Goal: Task Accomplishment & Management: Manage account settings

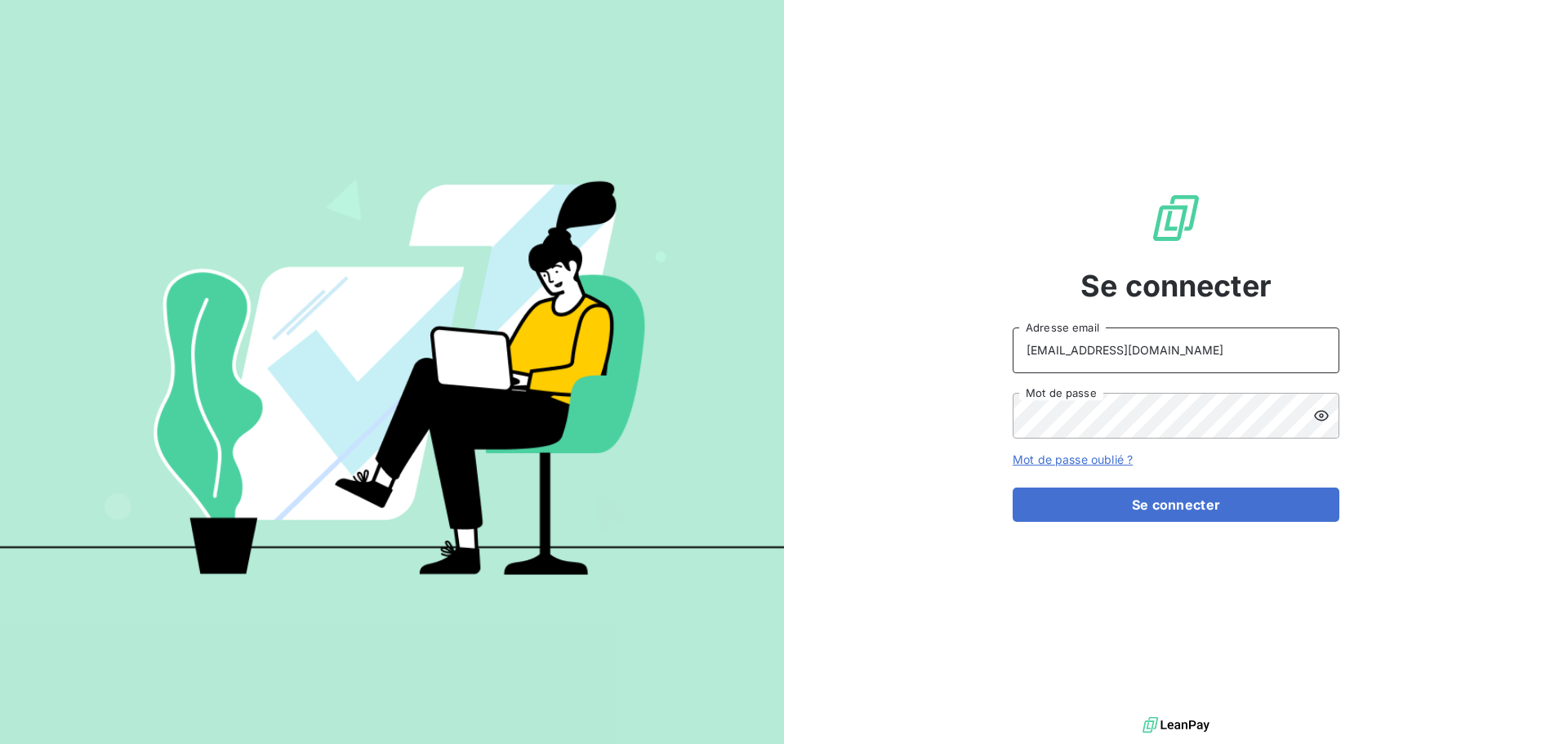
click at [1213, 348] on input "recouvrement@serpe.fr" at bounding box center [1176, 350] width 327 height 45
type input "raimundo@serpe.fr"
click at [1148, 502] on button "Se connecter" at bounding box center [1176, 505] width 327 height 35
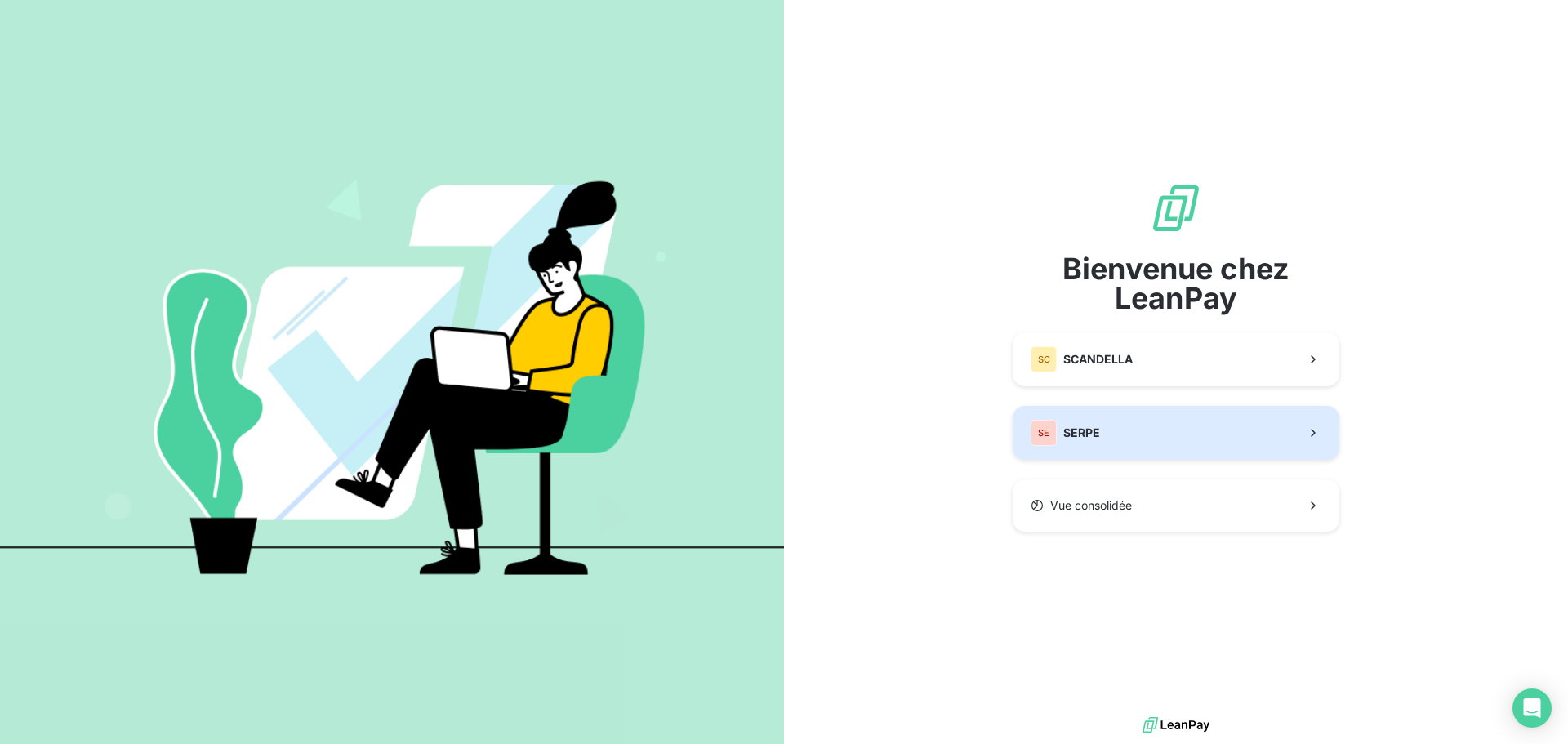
click at [1135, 424] on button "SE SERPE" at bounding box center [1176, 432] width 327 height 54
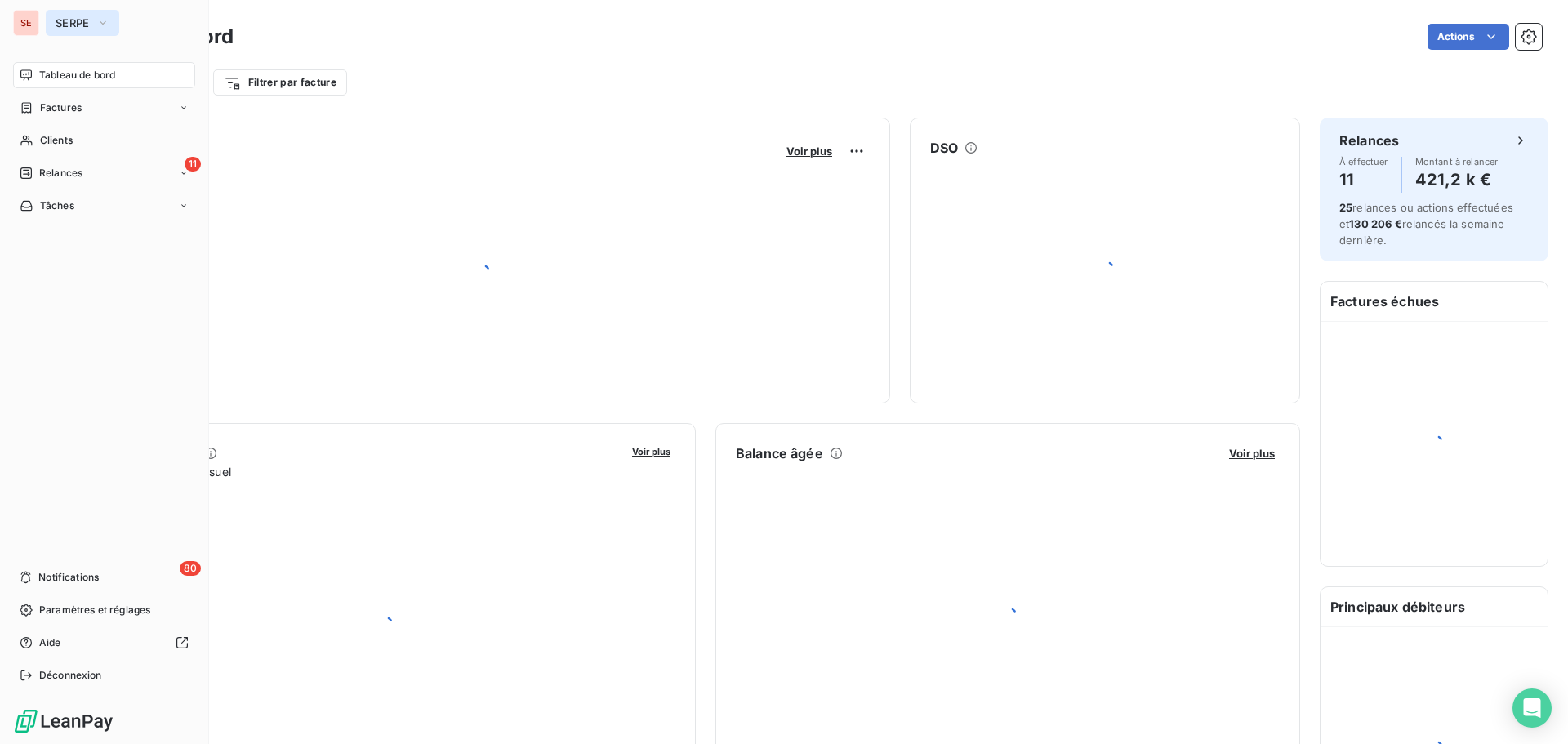
click at [78, 21] on span "SERPE" at bounding box center [73, 23] width 35 height 13
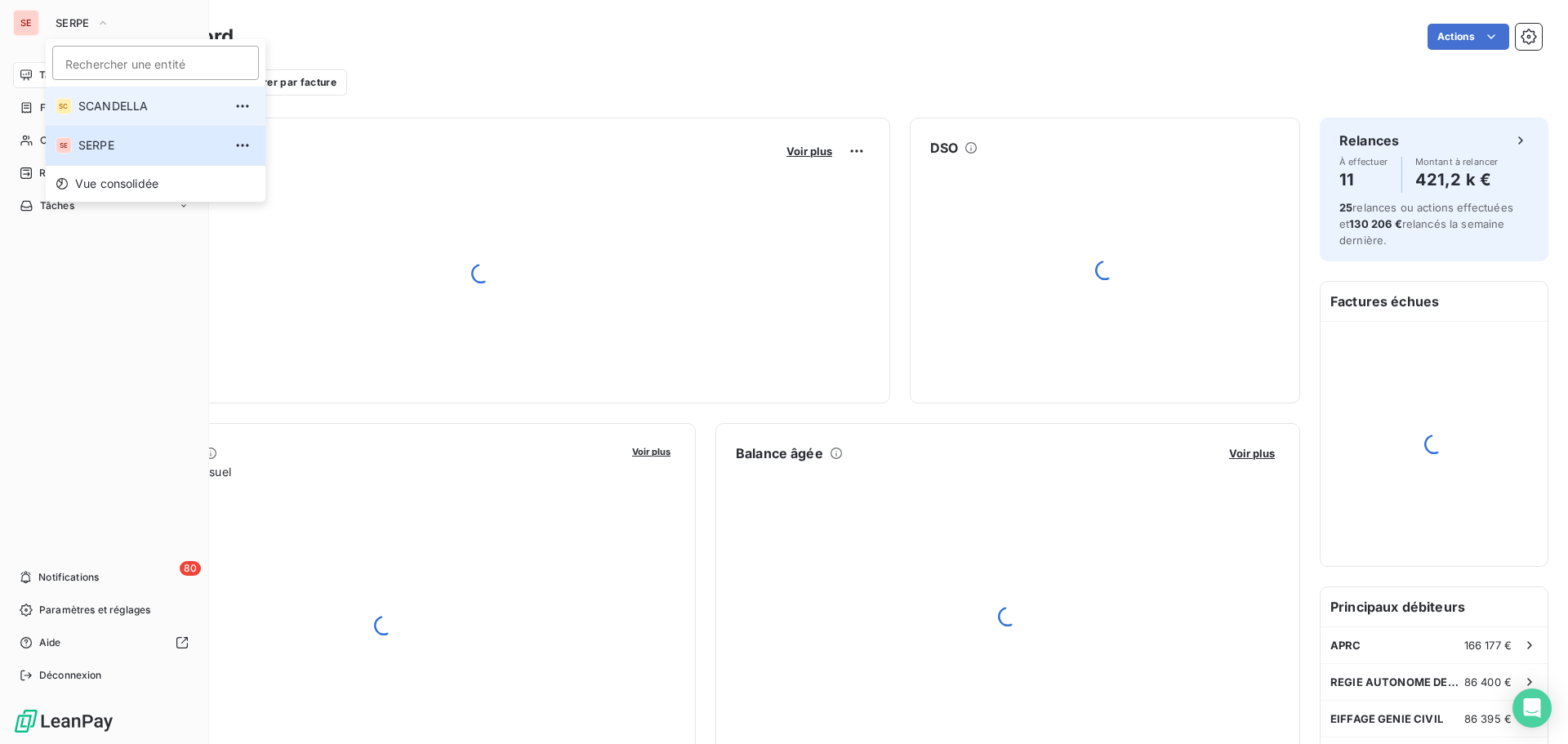
click at [87, 106] on span "SCANDELLA" at bounding box center [150, 106] width 144 height 16
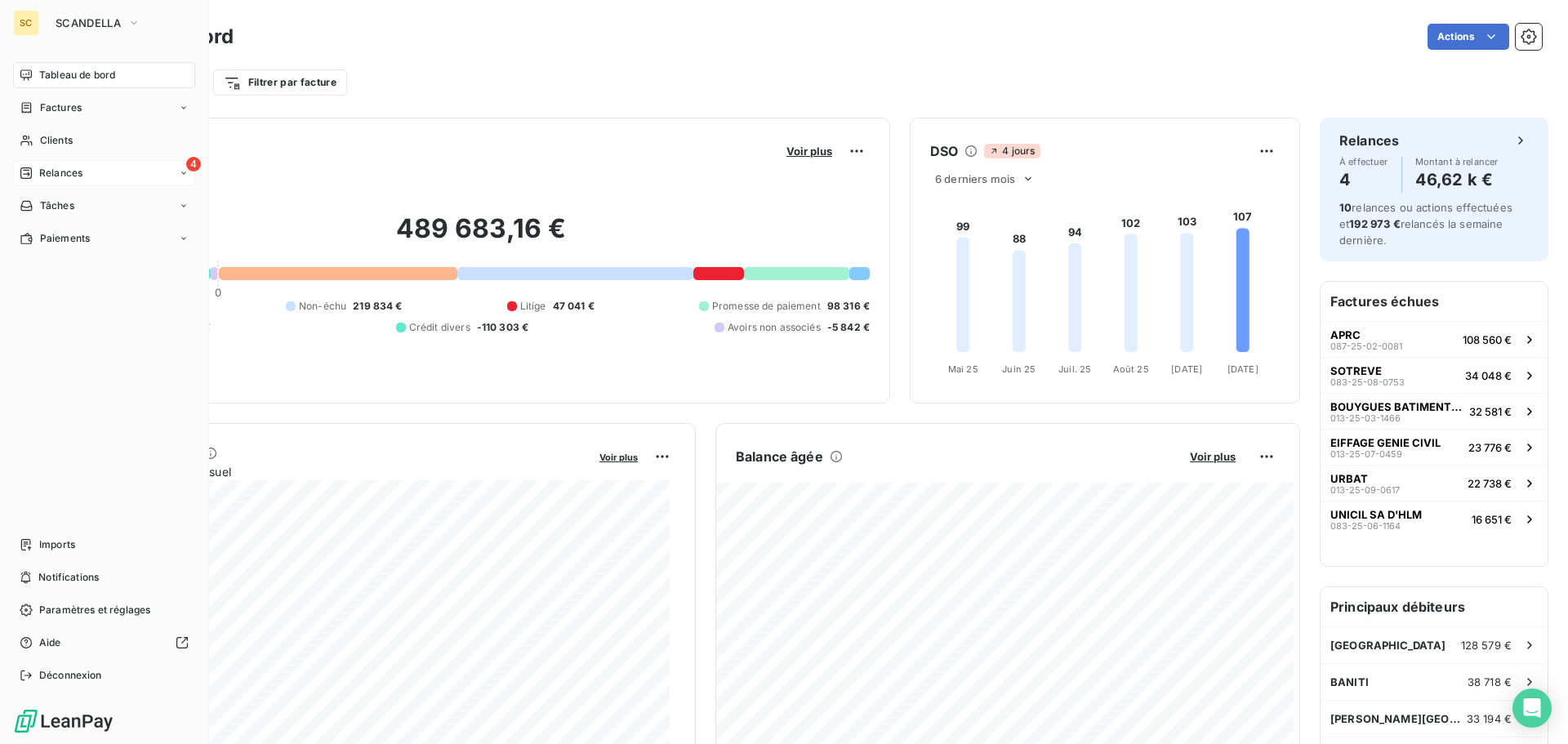
click at [64, 172] on span "Relances" at bounding box center [61, 173] width 44 height 15
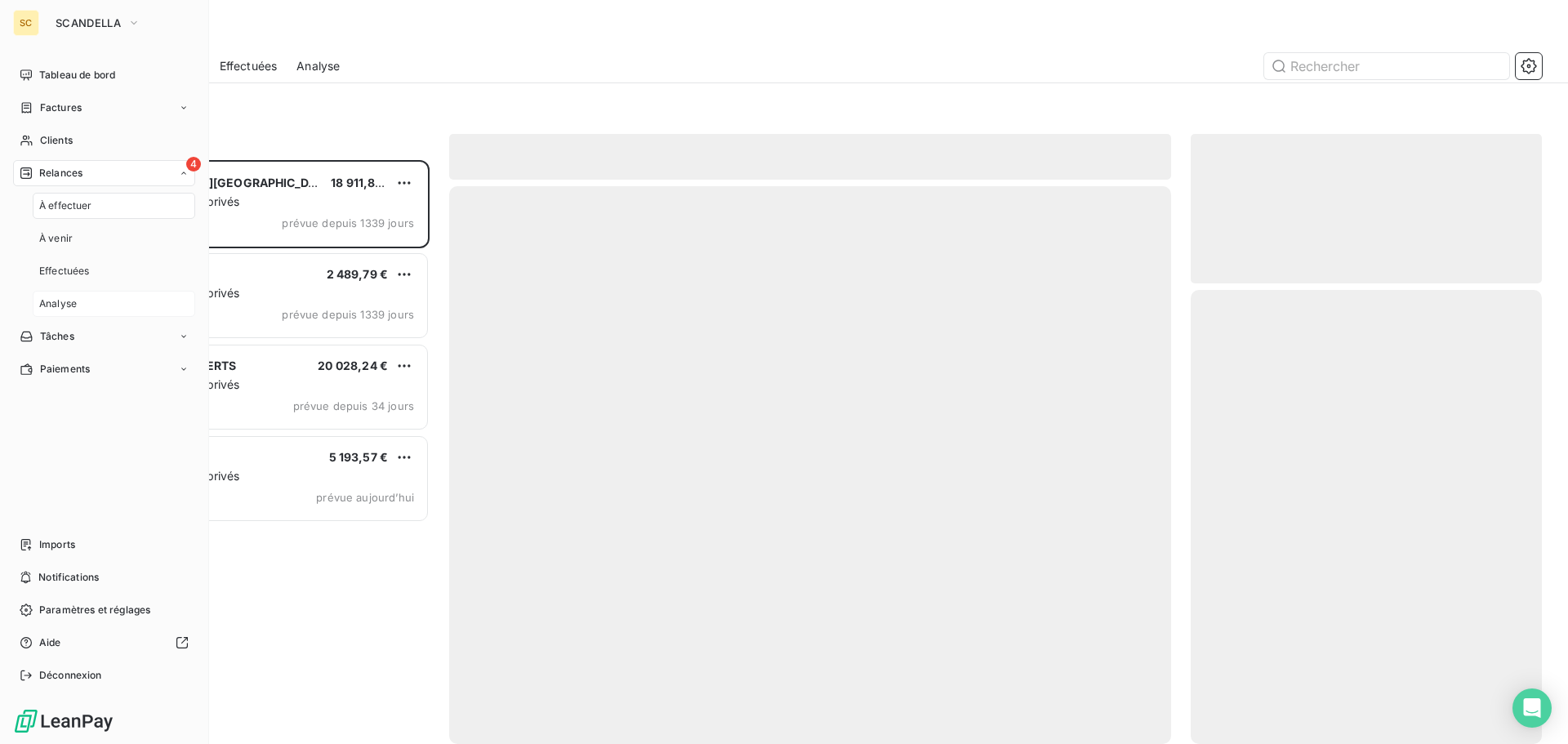
scroll to position [571, 339]
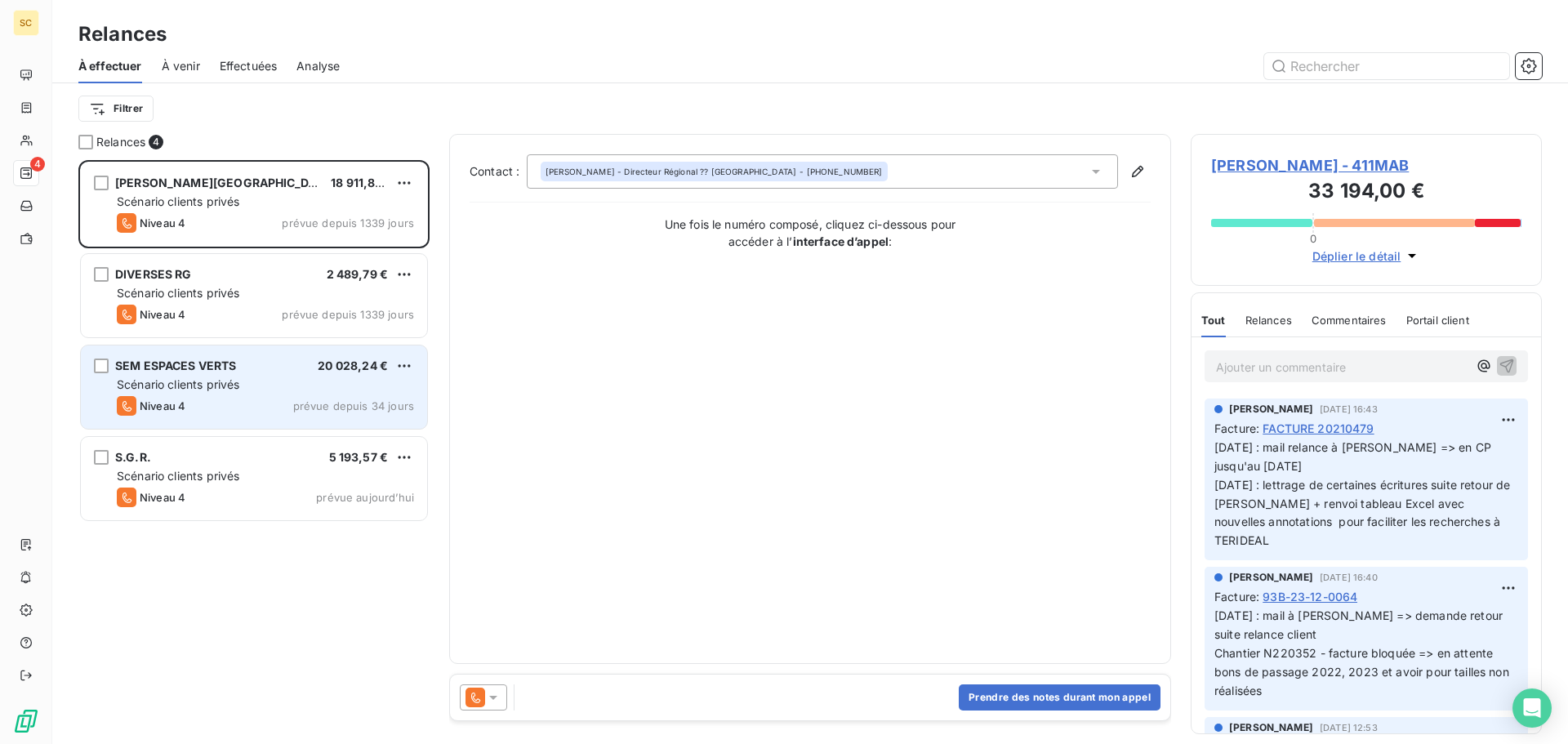
click at [241, 397] on div "Niveau 4 prévue depuis 34 jours" at bounding box center [265, 406] width 297 height 20
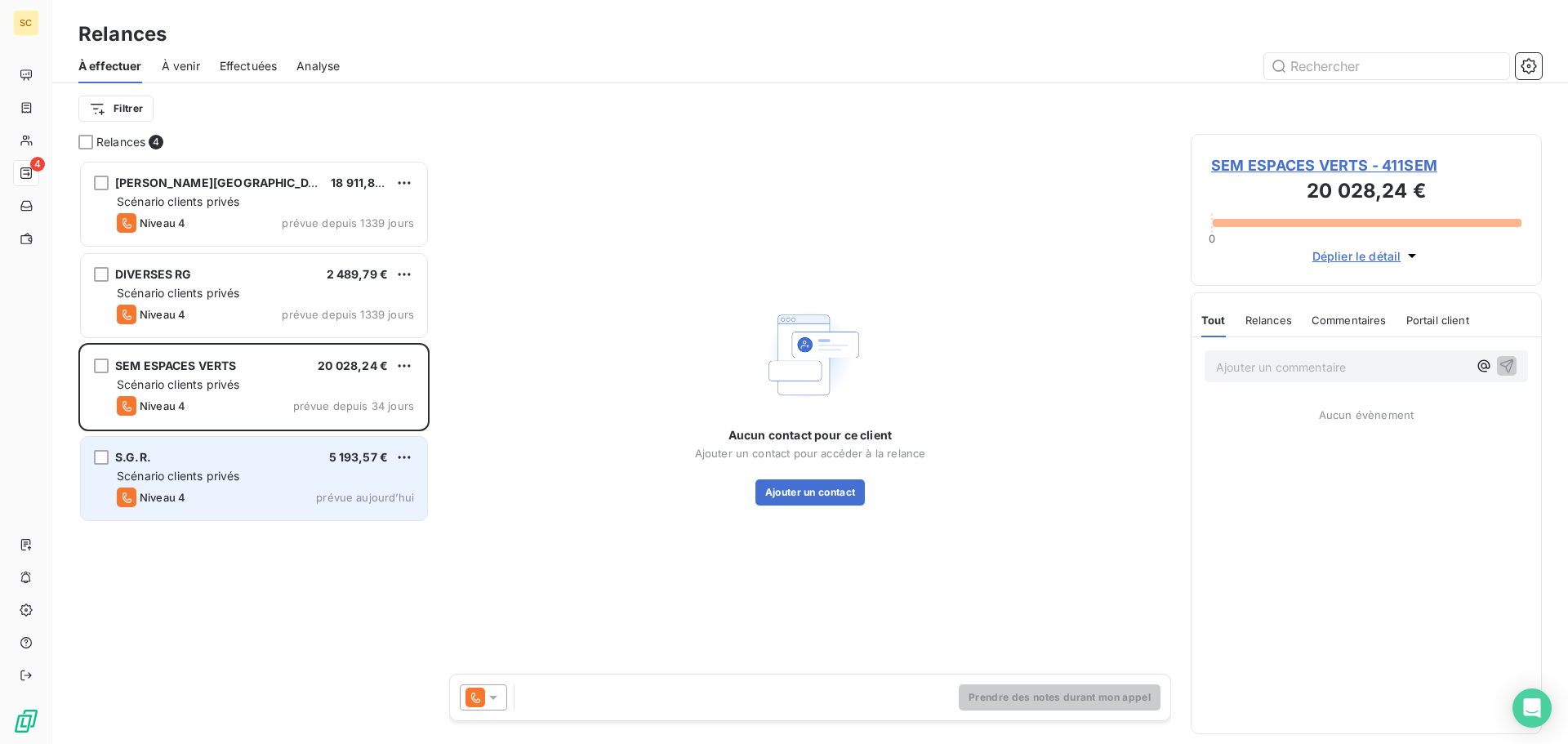
click at [342, 477] on div "Scénario clients privés" at bounding box center [265, 476] width 297 height 16
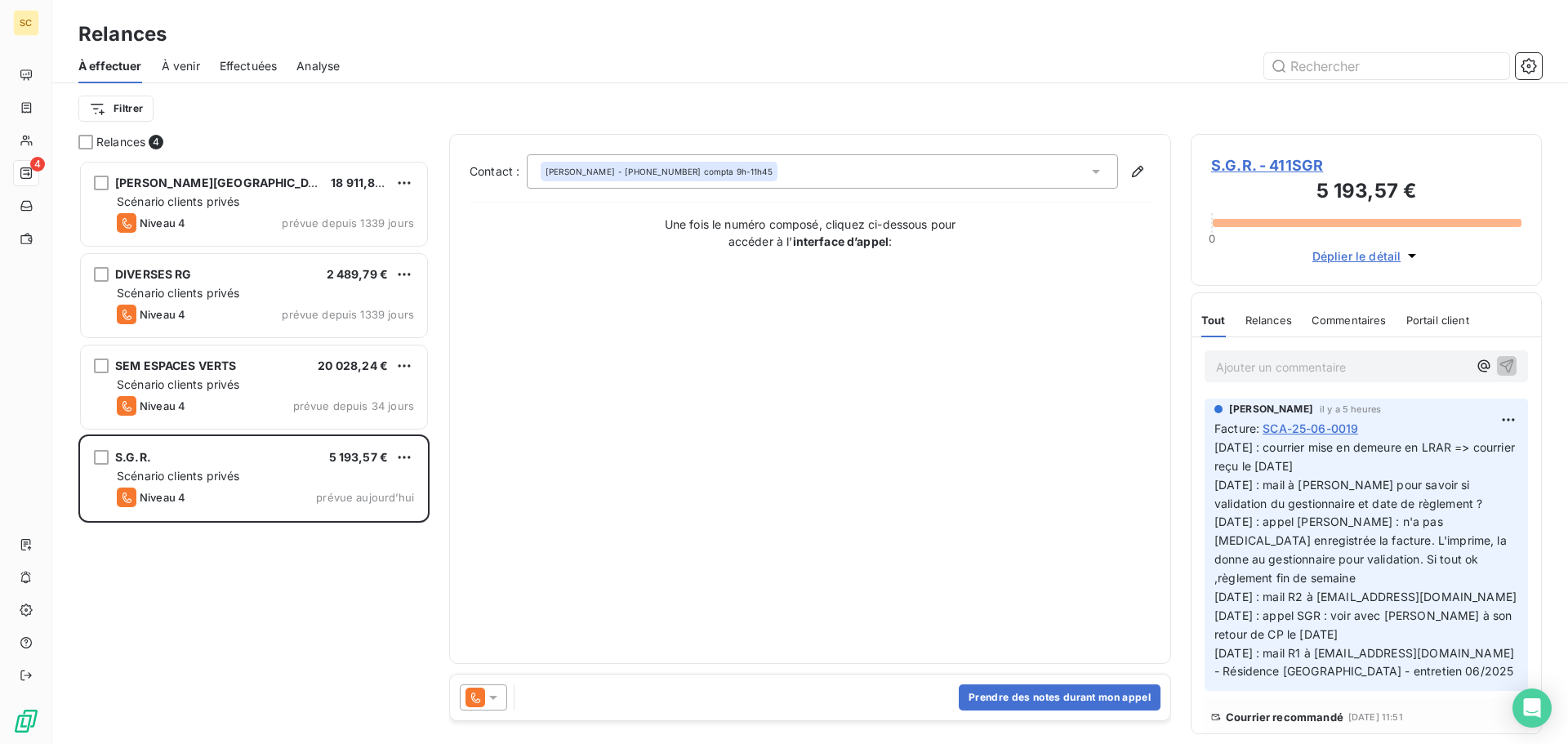
click at [497, 699] on icon at bounding box center [493, 698] width 16 height 16
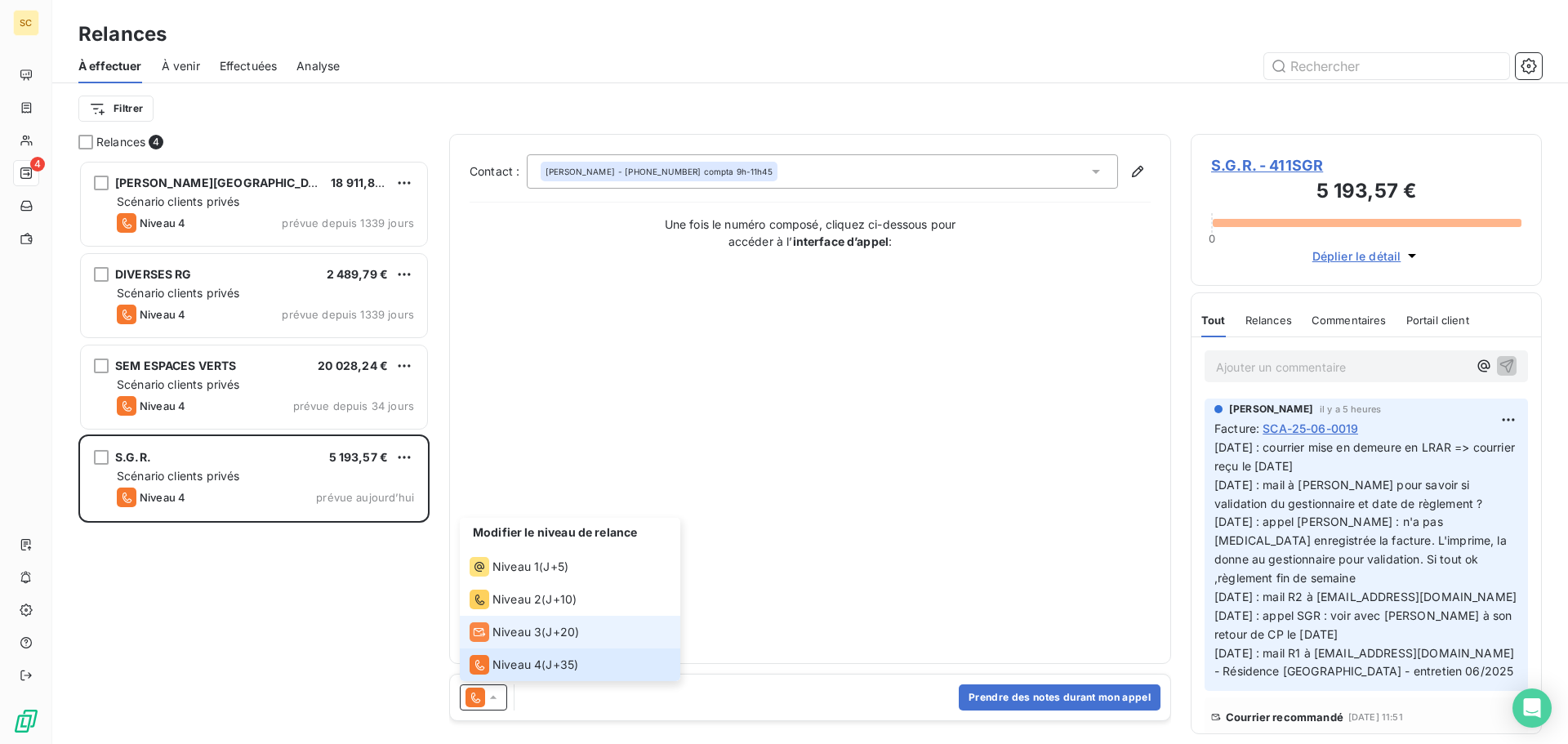
click at [521, 632] on span "Niveau 3" at bounding box center [517, 632] width 49 height 16
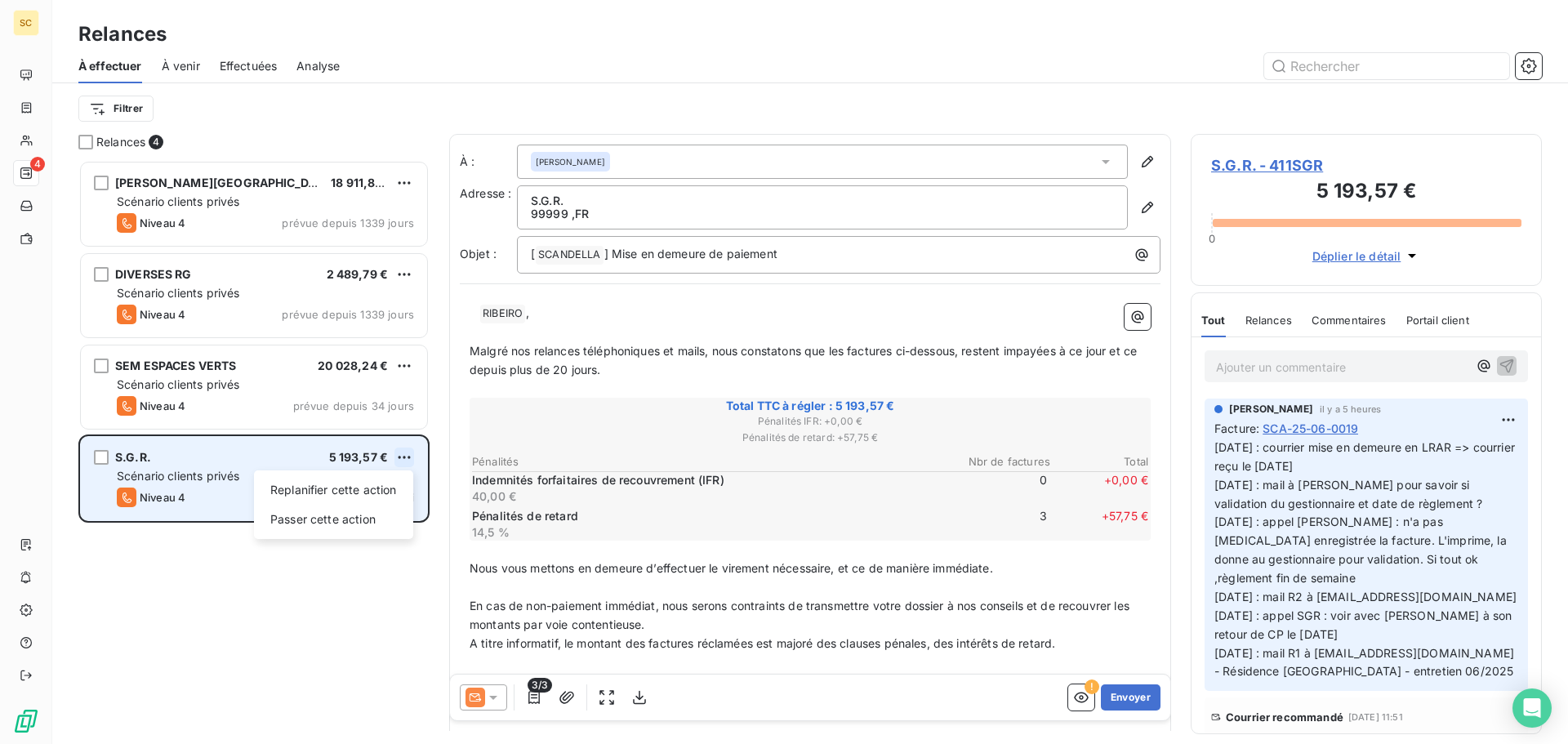
click at [411, 460] on html "SC 4 Relances À effectuer À venir Effectuées Analyse Filtrer Relances 4 S.A. MA…" at bounding box center [784, 372] width 1568 height 744
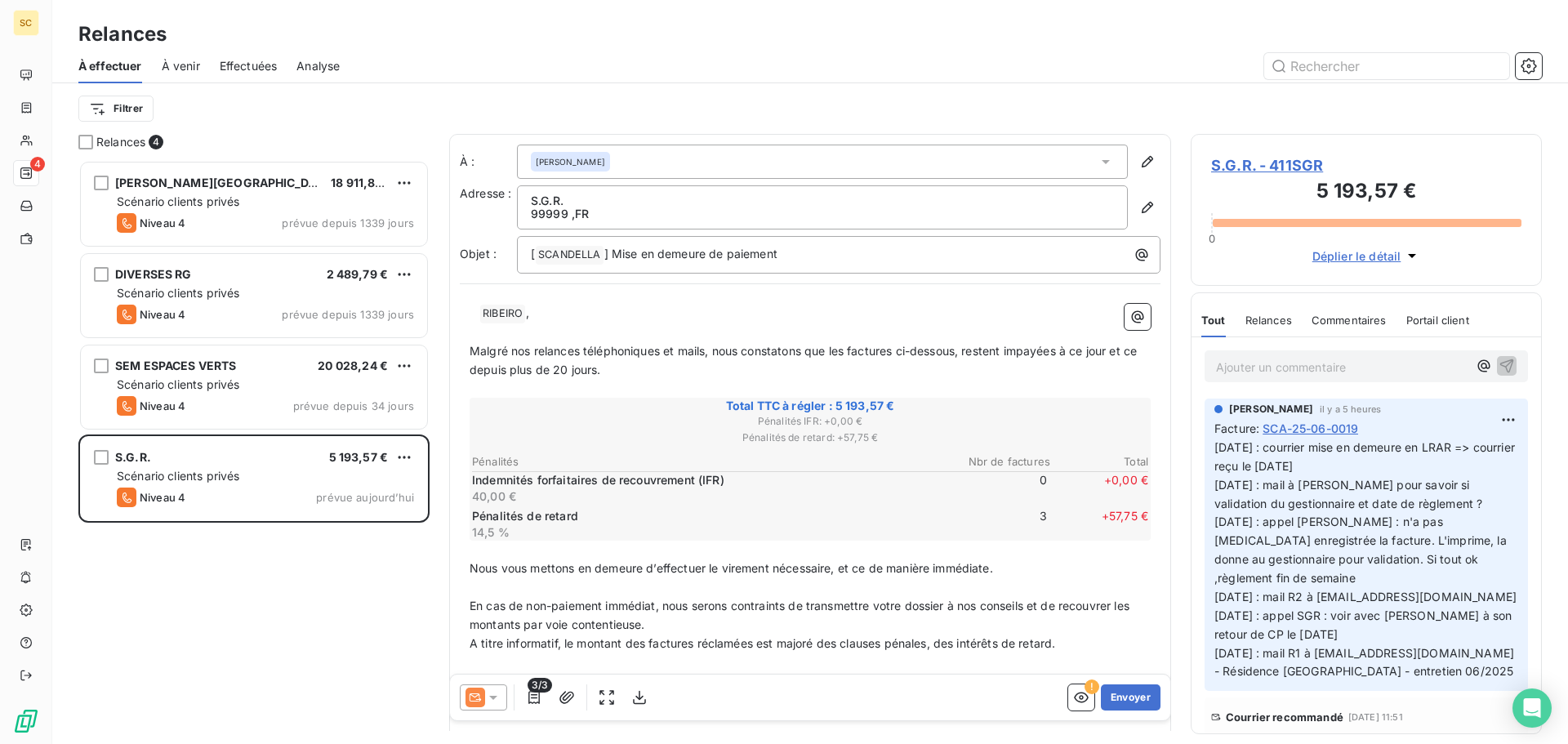
click at [272, 637] on html "SC 4 Relances À effectuer À venir Effectuées Analyse Filtrer Relances 4 S.A. MA…" at bounding box center [784, 372] width 1568 height 744
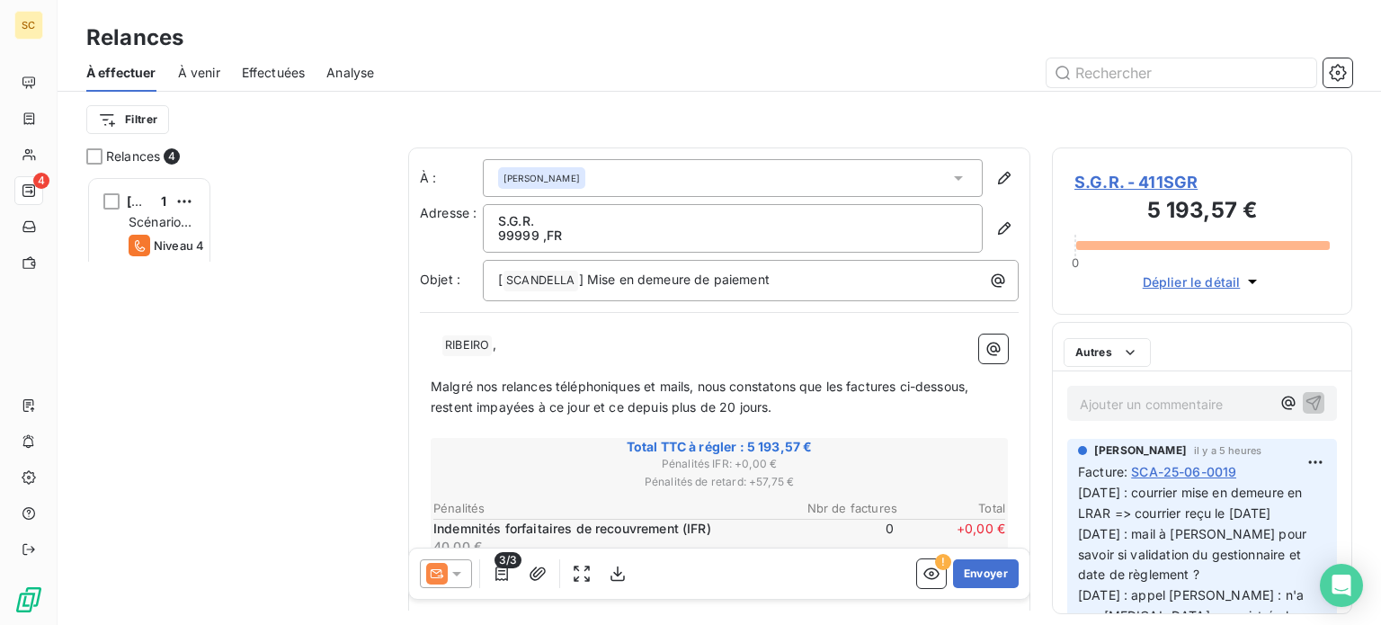
scroll to position [435, 286]
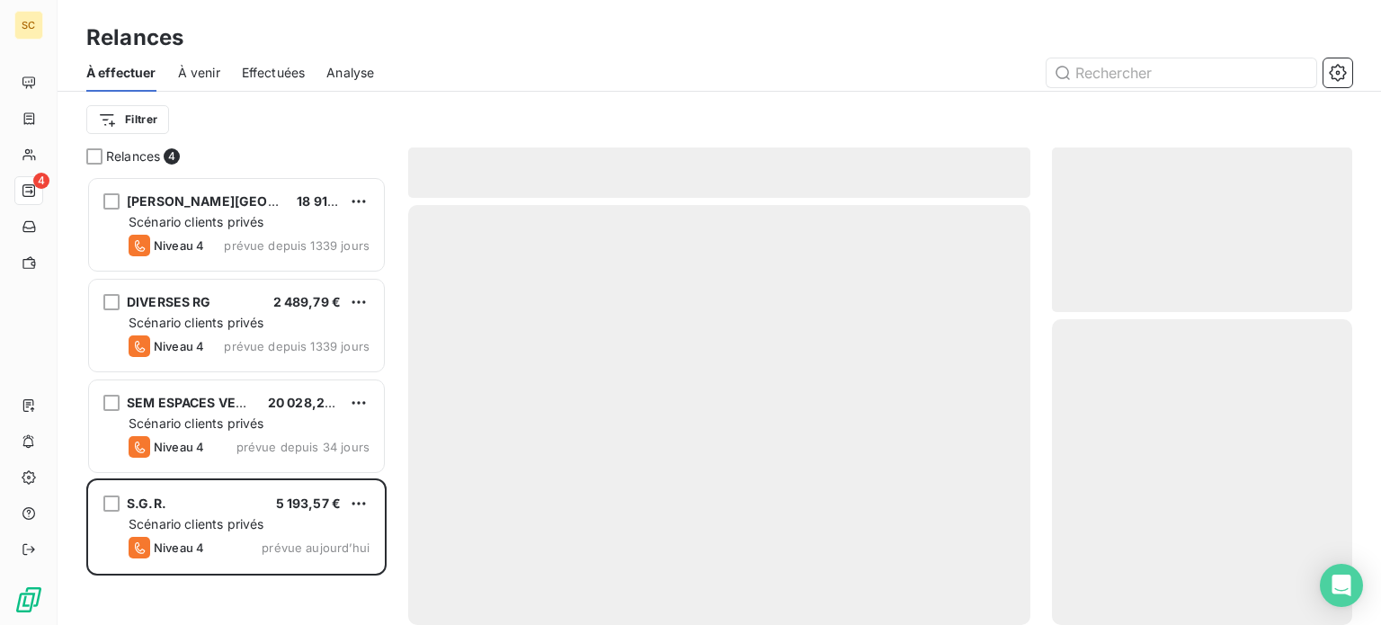
scroll to position [435, 286]
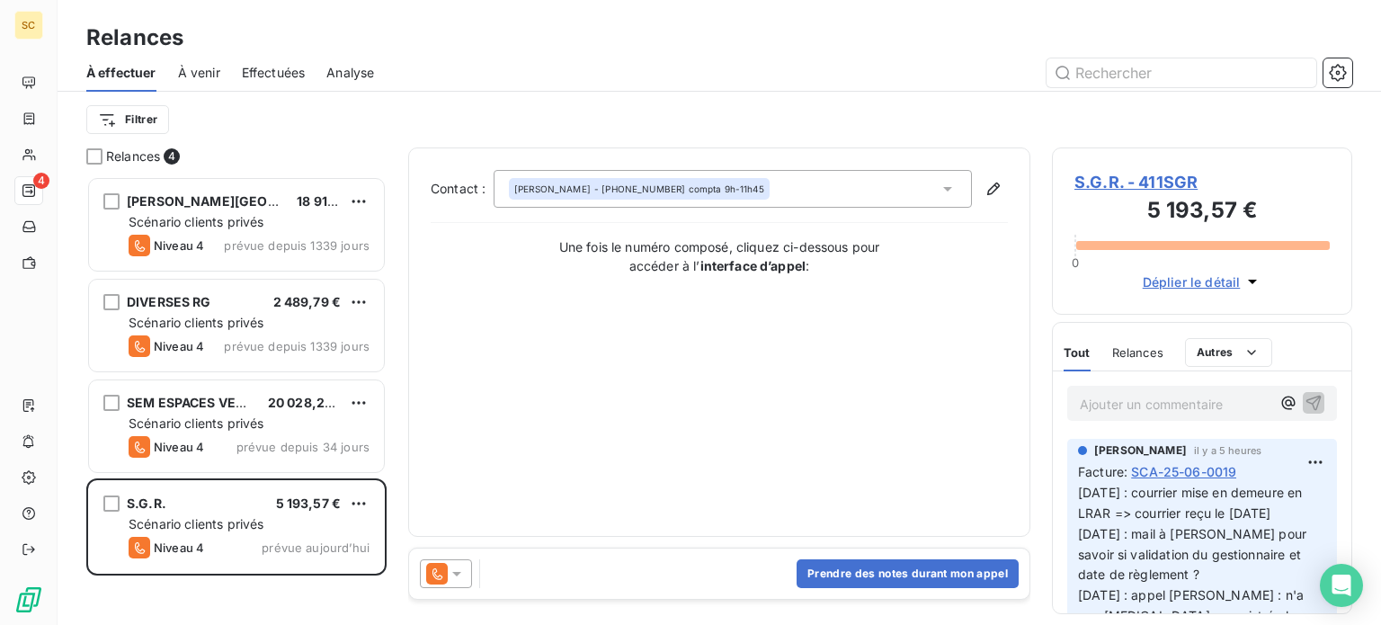
click at [460, 572] on icon at bounding box center [456, 574] width 9 height 4
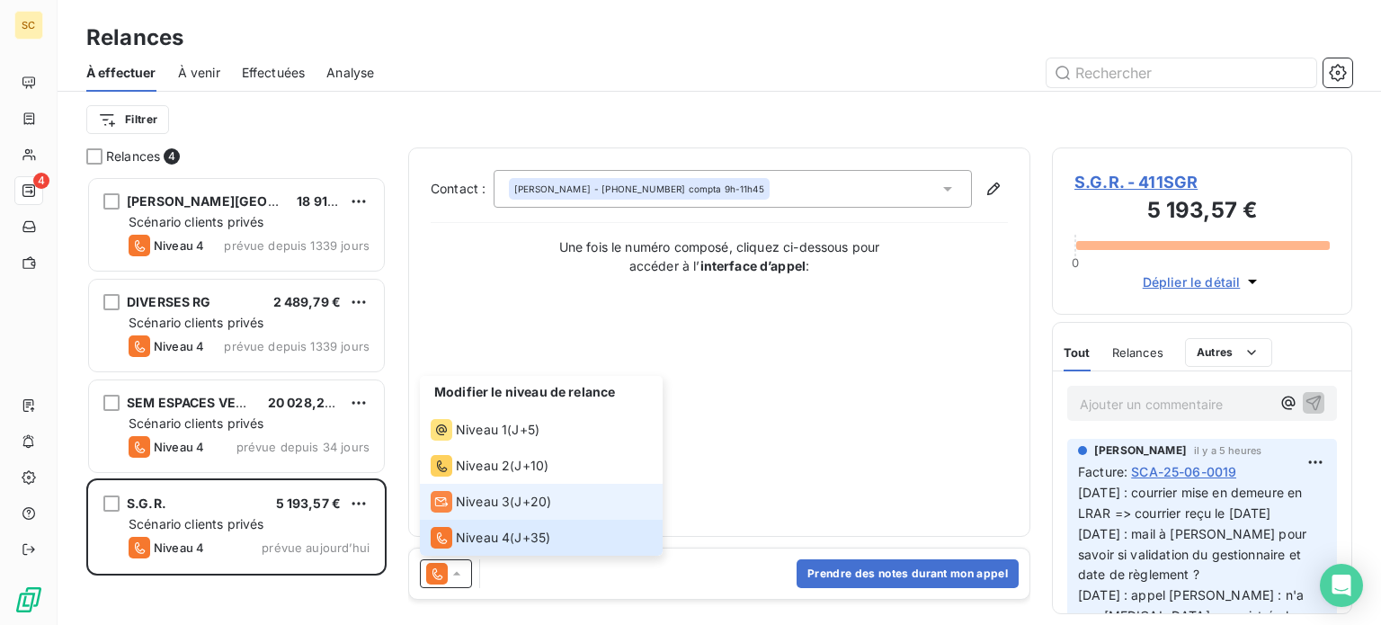
click at [474, 499] on span "Niveau 3" at bounding box center [483, 502] width 54 height 18
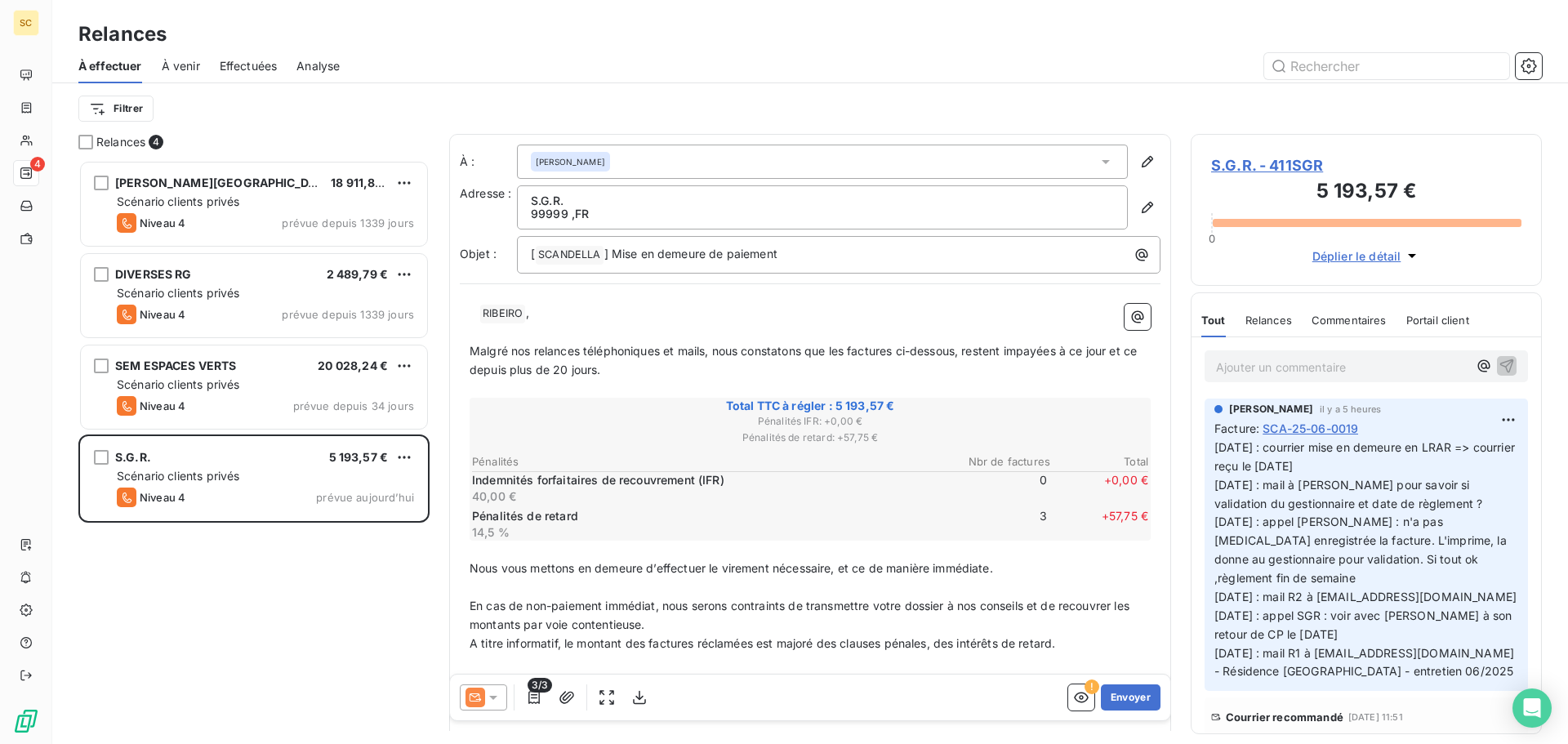
scroll to position [571, 339]
click at [302, 567] on div "S.A. MABILLON 18 911,87 € Scénario clients privés Niveau 4 prévue depuis 1339 j…" at bounding box center [253, 451] width 352 height 584
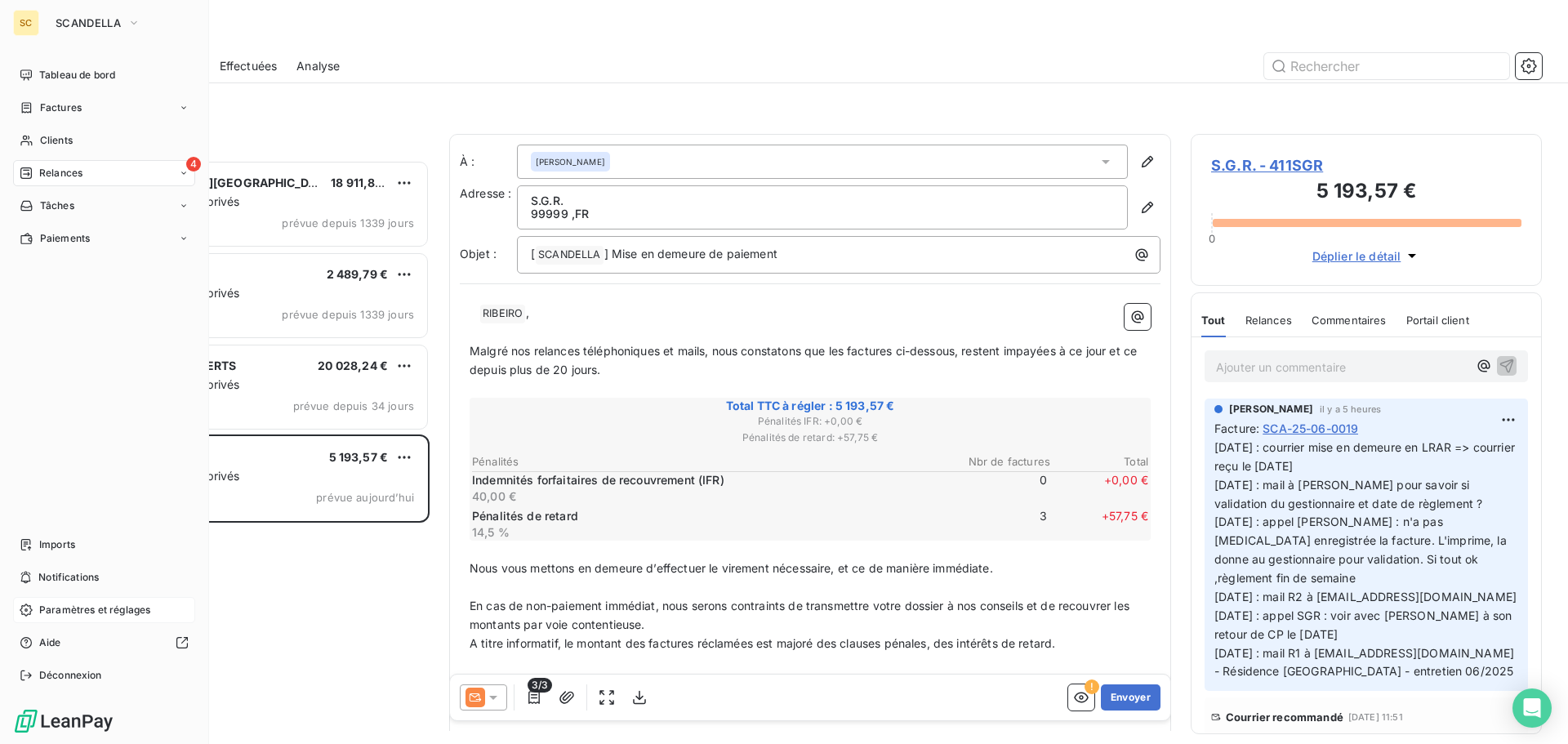
click at [85, 567] on span "Paramètres et réglages" at bounding box center [94, 610] width 111 height 15
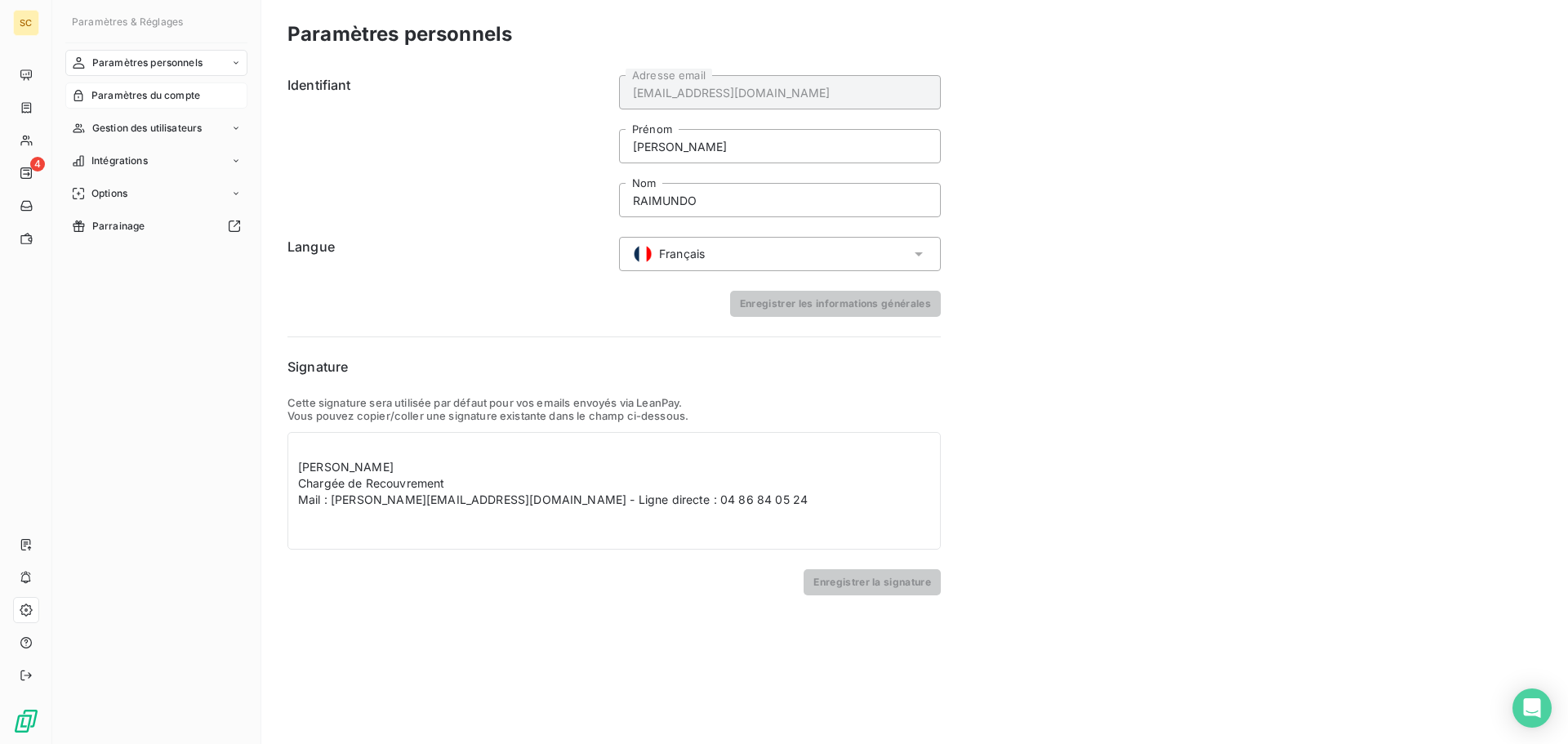
click at [154, 91] on span "Paramètres du compte" at bounding box center [146, 95] width 109 height 15
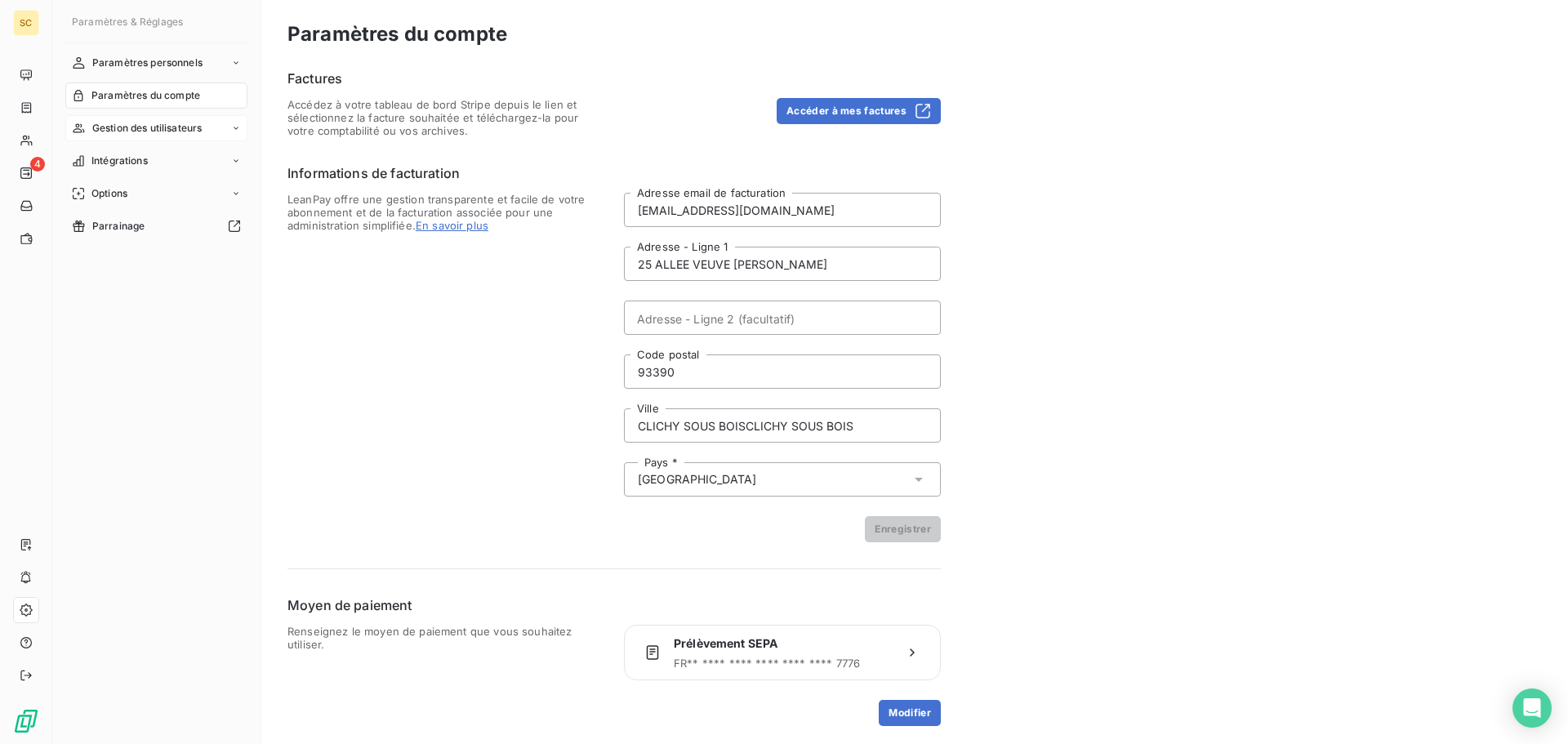
click at [139, 126] on span "Gestion des utilisateurs" at bounding box center [147, 128] width 110 height 15
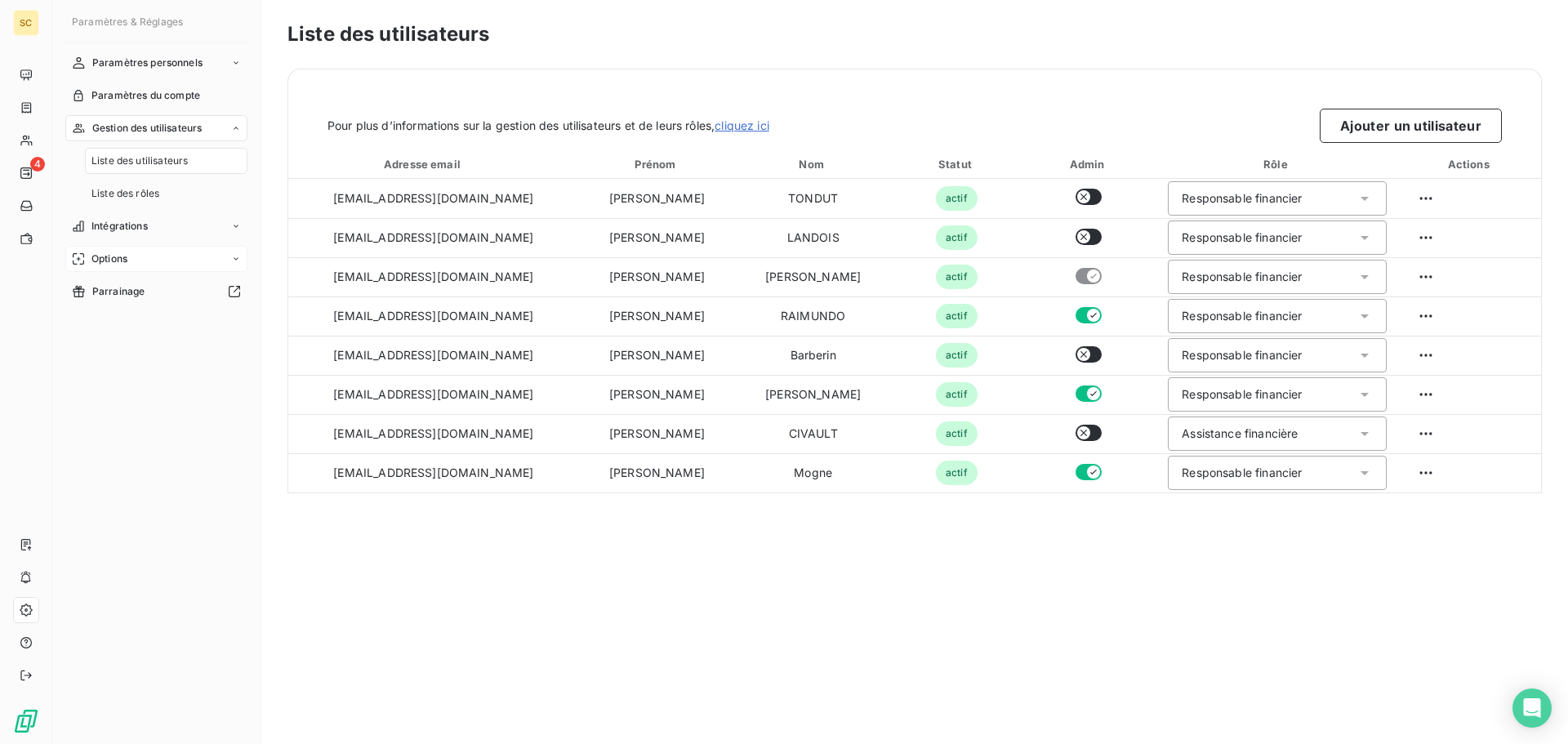
click at [103, 259] on span "Options" at bounding box center [110, 259] width 36 height 15
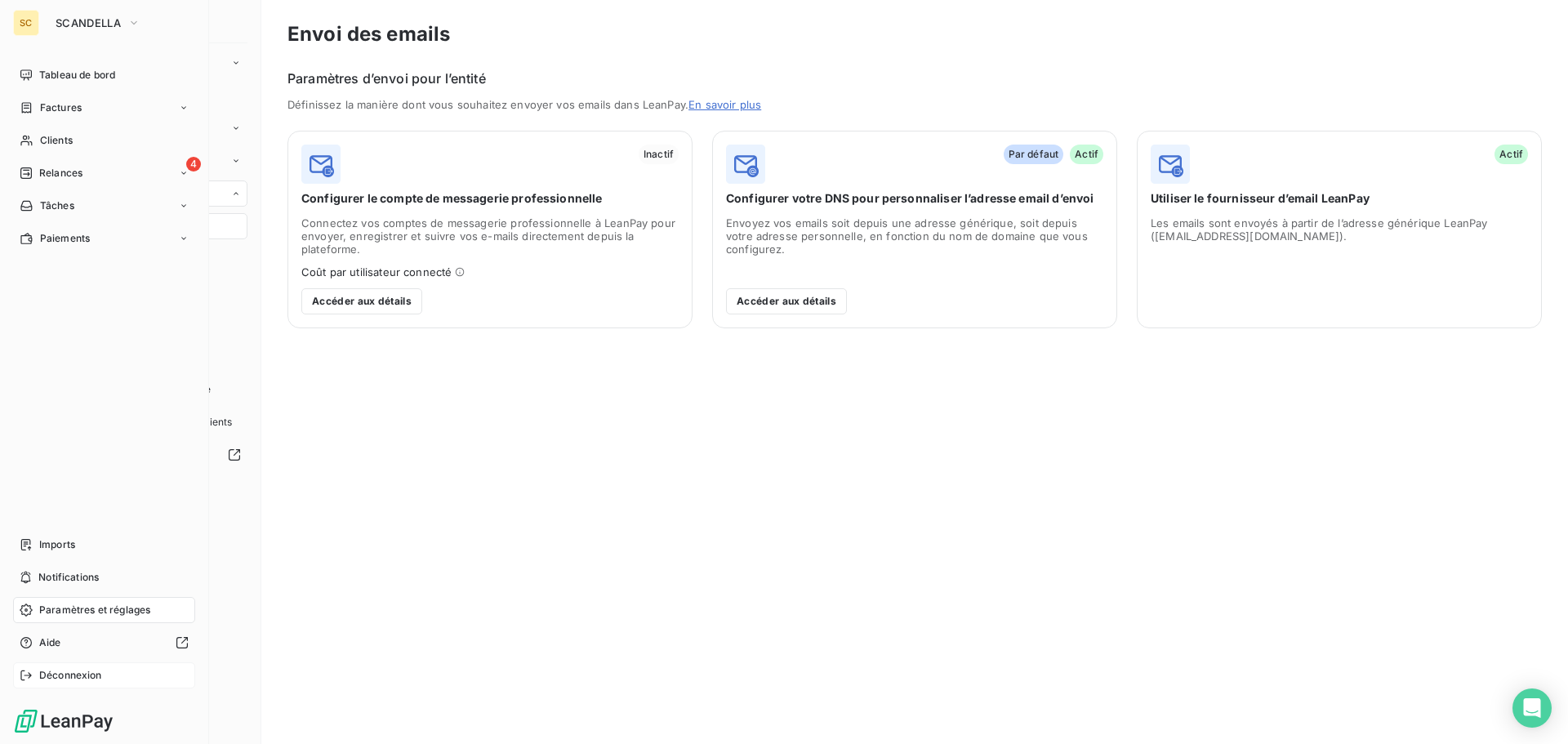
click at [53, 567] on span "Déconnexion" at bounding box center [70, 675] width 63 height 15
